Goal: Transaction & Acquisition: Book appointment/travel/reservation

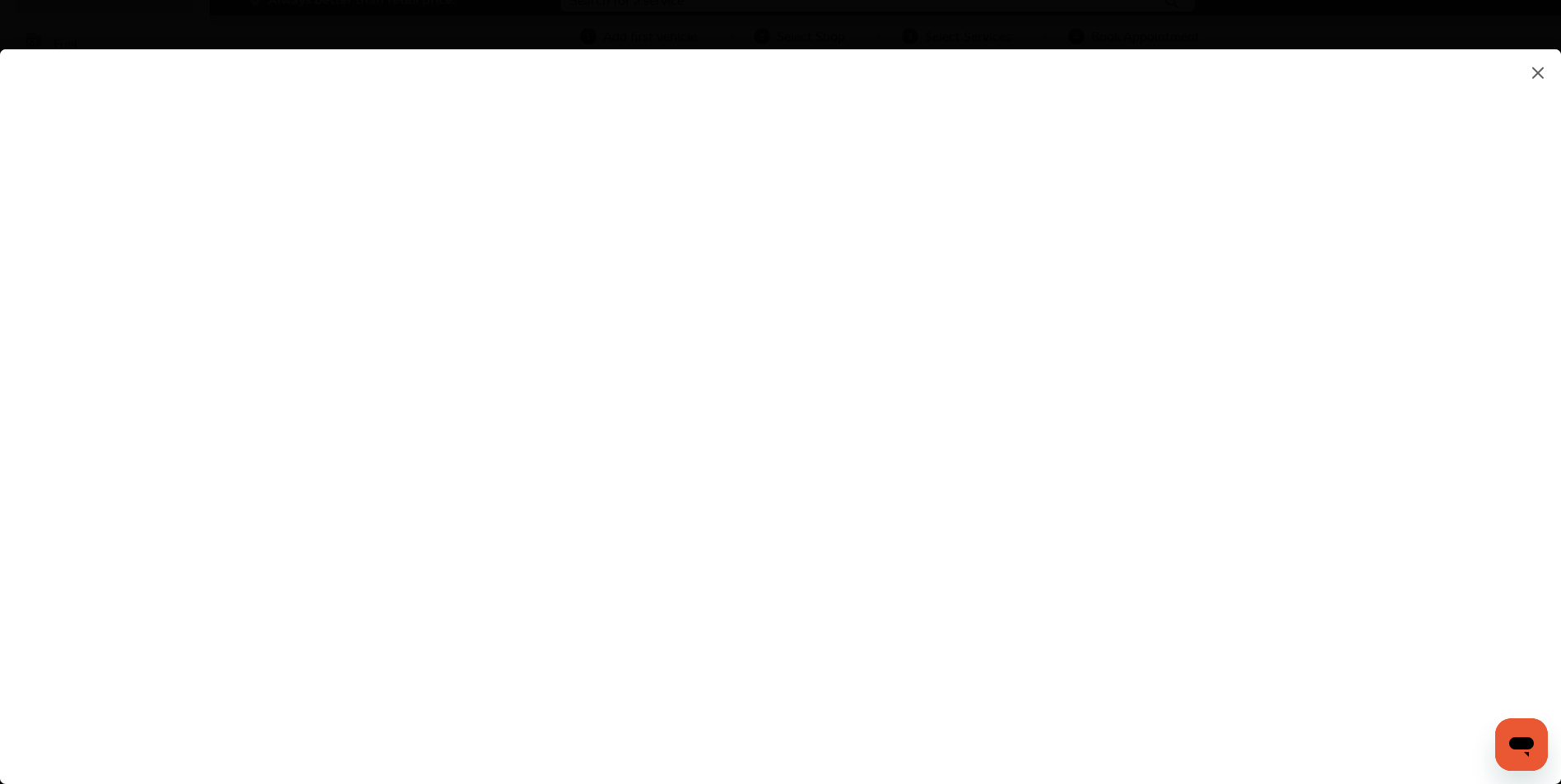
scroll to position [246, 0]
click at [1305, 482] on flutter-view at bounding box center [780, 400] width 1561 height 702
click at [1009, 637] on flutter-view at bounding box center [780, 400] width 1561 height 702
click at [761, 483] on flutter-view at bounding box center [780, 400] width 1561 height 702
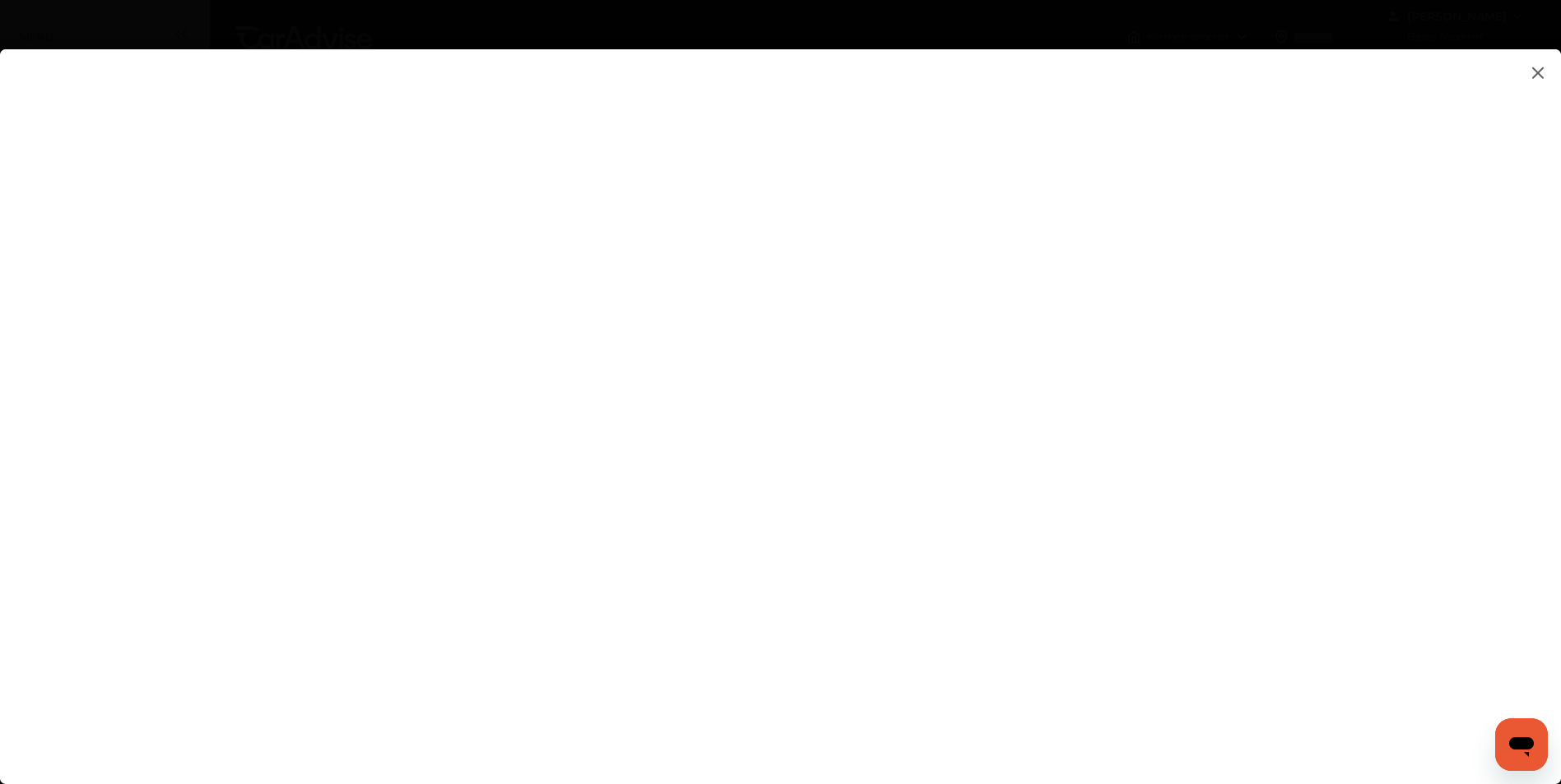
click at [1543, 73] on img at bounding box center [1538, 72] width 20 height 21
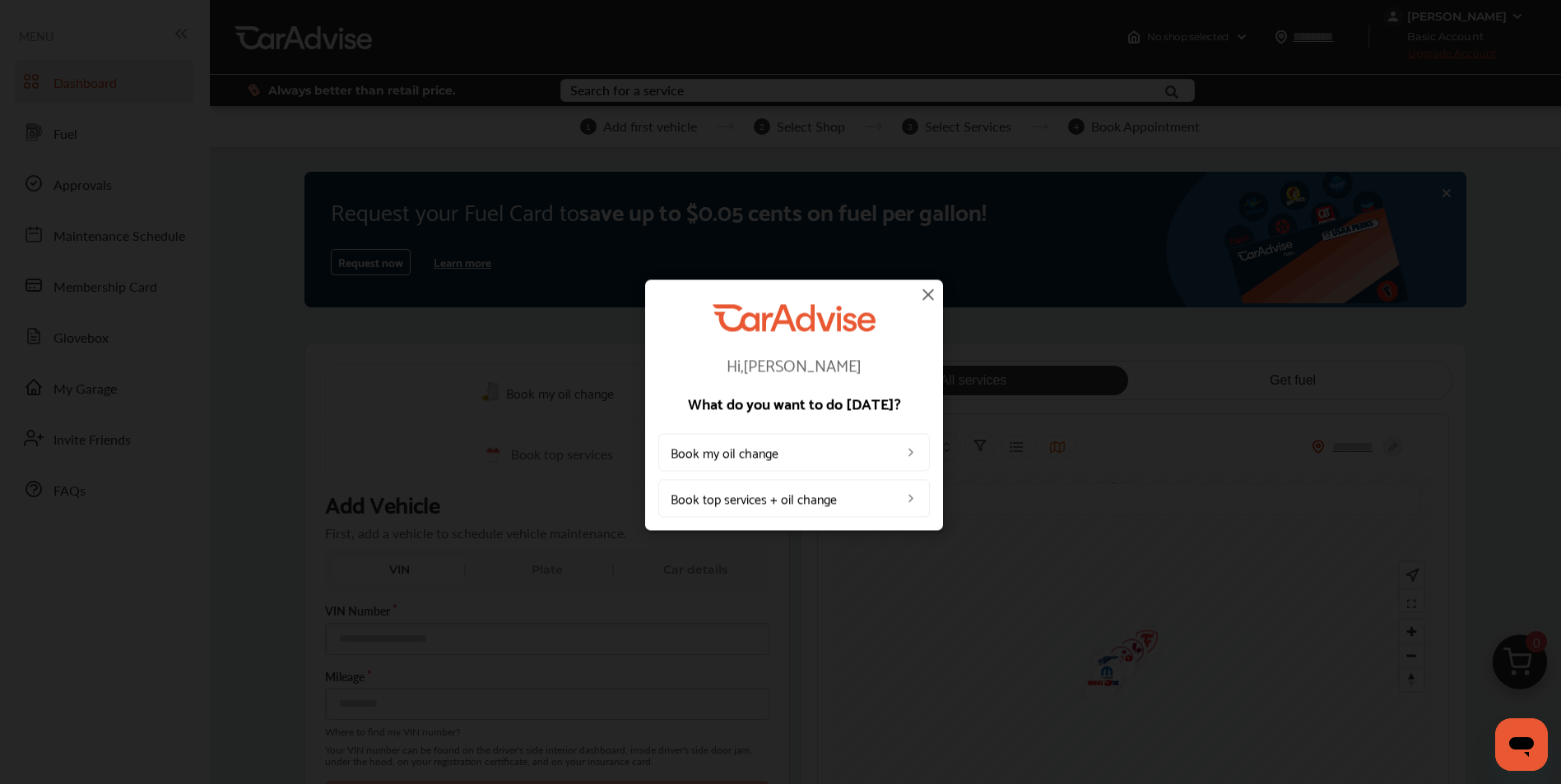
click at [843, 456] on link "Book my oil change" at bounding box center [794, 453] width 272 height 38
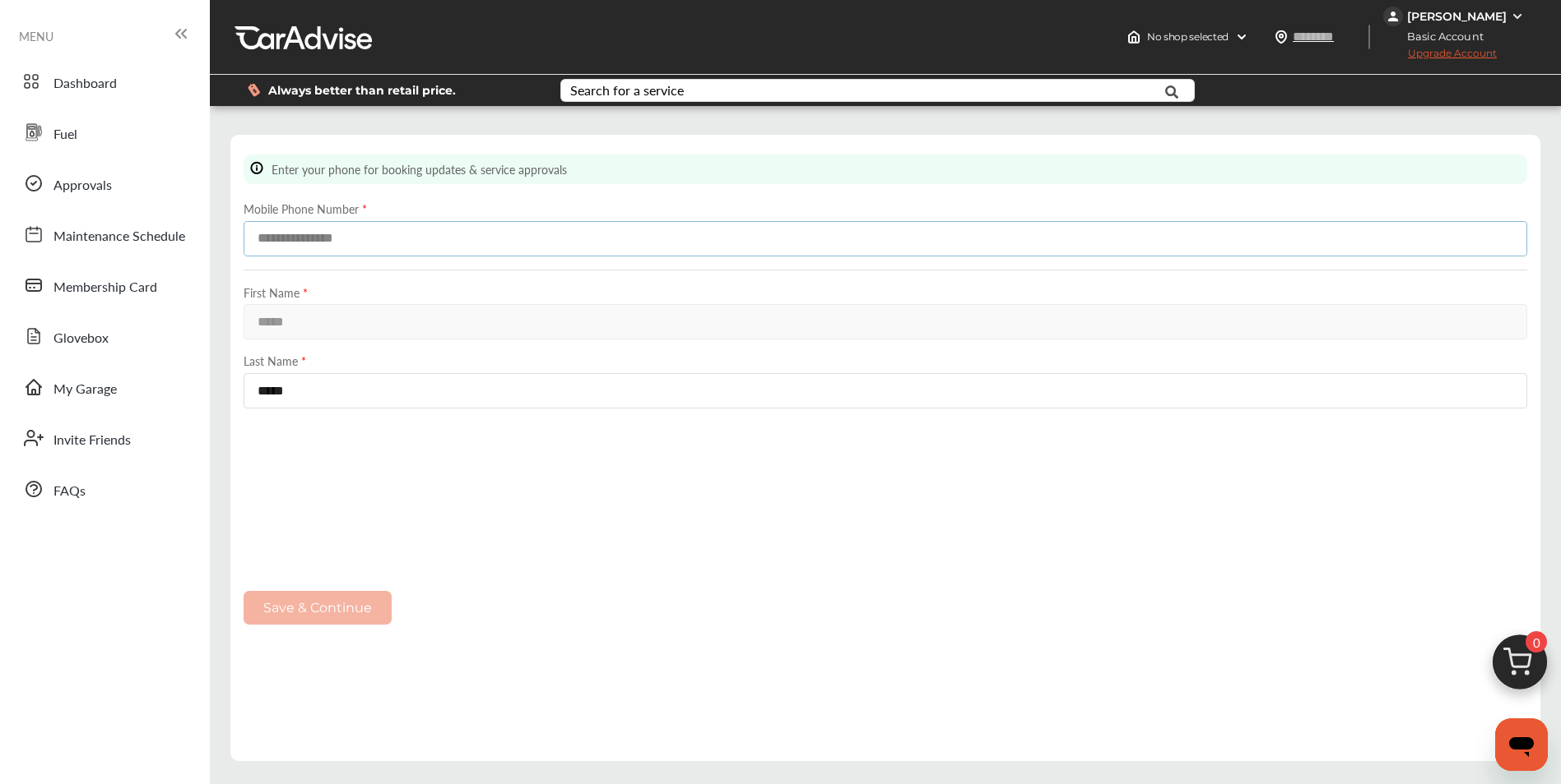
click at [343, 239] on input at bounding box center [885, 239] width 1283 height 35
click at [627, 183] on div "Enter your phone for booking updates & service approvals" at bounding box center [885, 169] width 1283 height 29
